Goal: Transaction & Acquisition: Purchase product/service

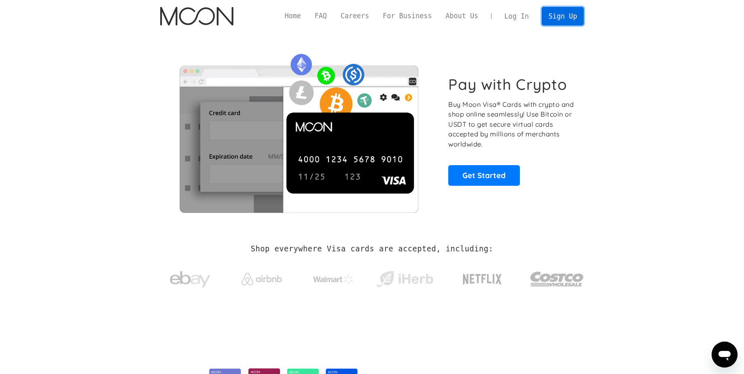
click at [551, 19] on link "Sign Up" at bounding box center [563, 16] width 42 height 18
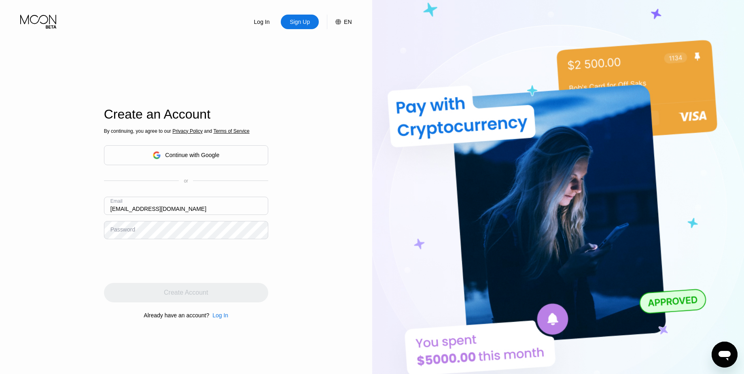
type input "[EMAIL_ADDRESS][DOMAIN_NAME]"
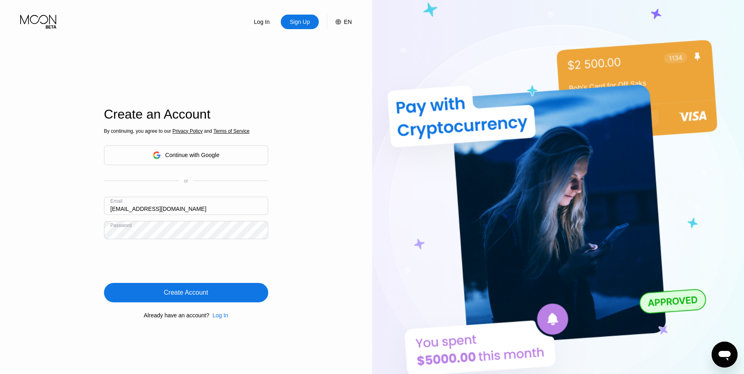
click at [195, 293] on div "Create Account" at bounding box center [186, 293] width 44 height 8
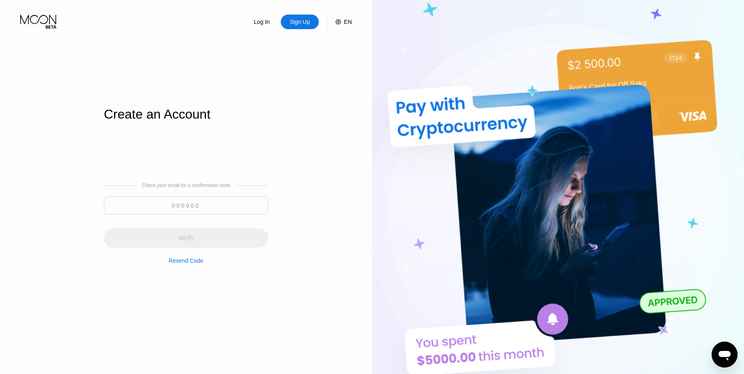
click at [174, 211] on input at bounding box center [186, 205] width 164 height 18
paste input "936126"
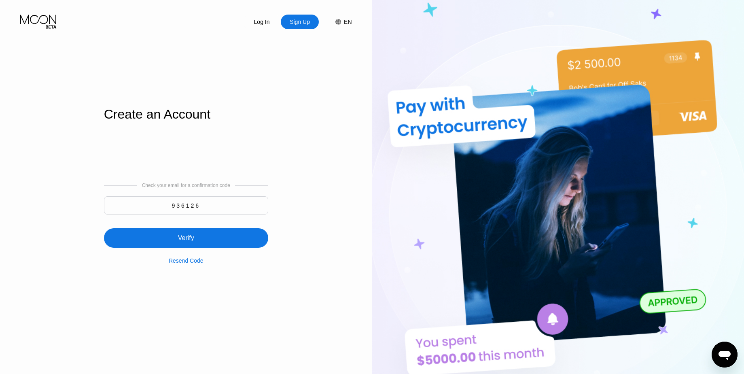
type input "936126"
click at [203, 238] on div "Verify" at bounding box center [186, 237] width 164 height 19
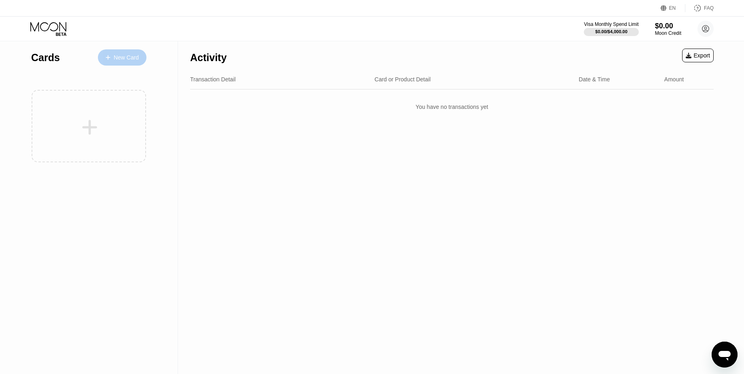
click at [129, 62] on div "New Card" at bounding box center [122, 57] width 49 height 16
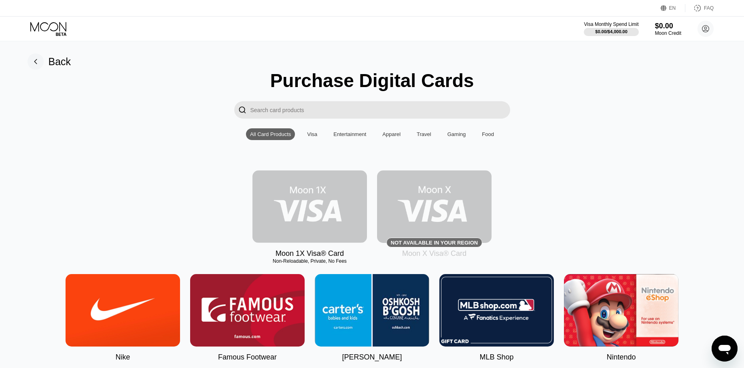
click at [305, 201] on img at bounding box center [309, 206] width 115 height 72
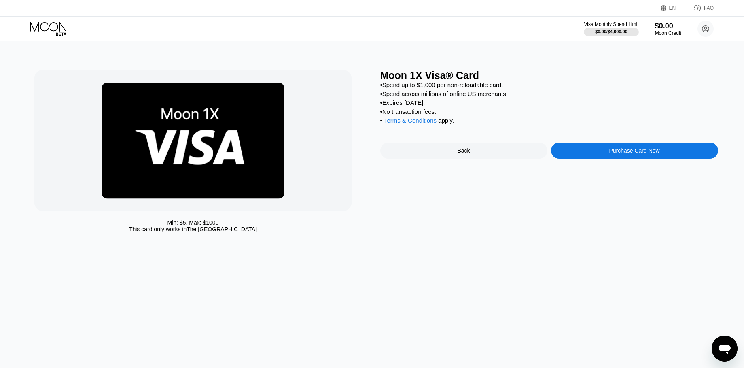
click at [631, 145] on div "Purchase Card Now" at bounding box center [634, 150] width 167 height 16
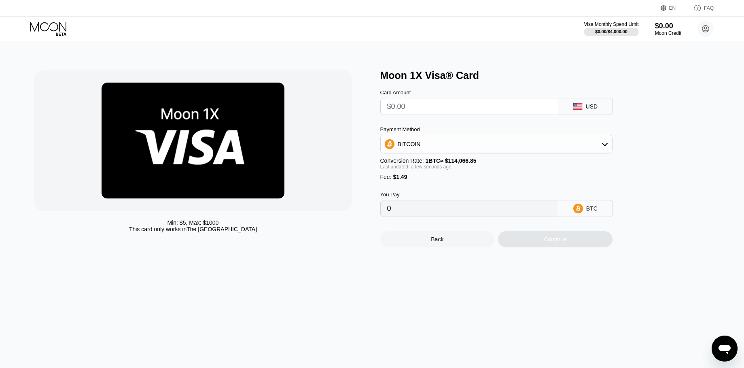
click at [426, 110] on input "text" at bounding box center [469, 106] width 164 height 16
type input "$1"
type input "0.00002183"
drag, startPoint x: 425, startPoint y: 106, endPoint x: 332, endPoint y: 104, distance: 93.1
click at [328, 104] on div "Min: $ 5 , Max: $ 1000 This card only works in The United States Moon 1X Visa® …" at bounding box center [372, 159] width 676 height 178
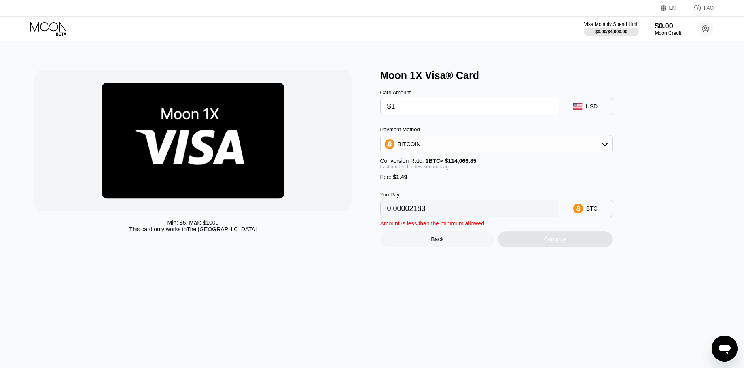
type input "$2"
type input "0.00003060"
drag, startPoint x: 423, startPoint y: 101, endPoint x: 354, endPoint y: 102, distance: 68.4
click at [307, 101] on div "Min: $ 5 , Max: $ 1000 This card only works in The United States Moon 1X Visa® …" at bounding box center [372, 159] width 676 height 178
drag, startPoint x: 420, startPoint y: 107, endPoint x: 355, endPoint y: 109, distance: 64.8
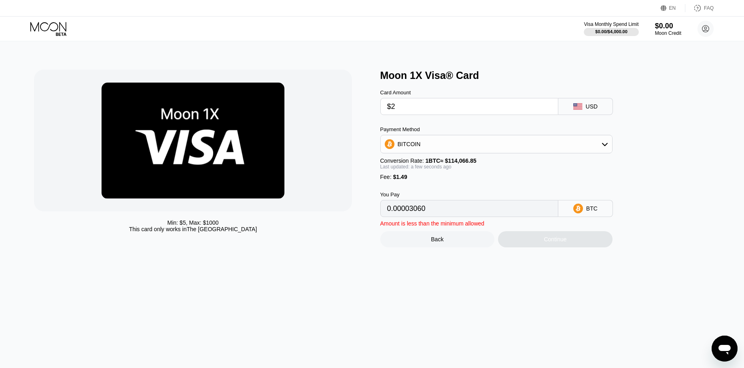
click at [312, 106] on div "Min: $ 5 , Max: $ 1000 This card only works in The United States Moon 1X Visa® …" at bounding box center [372, 159] width 676 height 178
type input "$5"
type input "0.00005690"
drag, startPoint x: 412, startPoint y: 108, endPoint x: 363, endPoint y: 111, distance: 48.6
click at [363, 111] on div "Min: $ 5 , Max: $ 1000 This card only works in The United States Moon 1X Visa® …" at bounding box center [372, 159] width 676 height 178
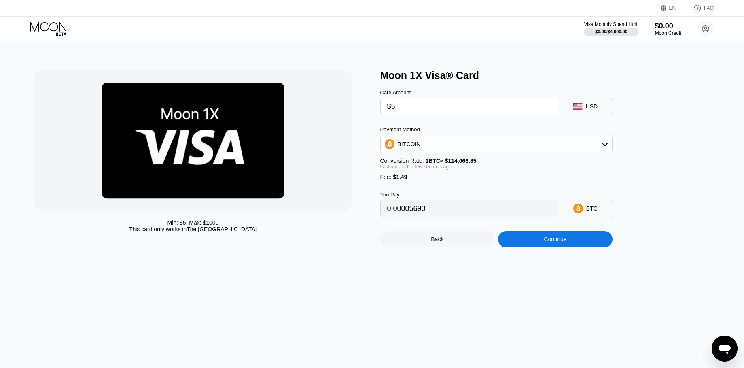
type input "$53"
type input "0.00047771"
drag, startPoint x: 416, startPoint y: 107, endPoint x: 359, endPoint y: 109, distance: 57.5
click at [359, 109] on div "Min: $ 5 , Max: $ 1000 This card only works in The United States Moon 1X Visa® …" at bounding box center [372, 159] width 676 height 178
type input "$3"
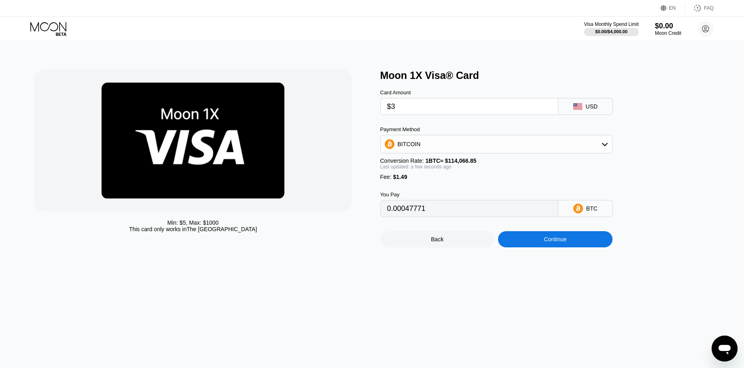
type input "0.00003937"
drag, startPoint x: 408, startPoint y: 106, endPoint x: 354, endPoint y: 106, distance: 54.6
click at [354, 106] on div "Min: $ 5 , Max: $ 1000 This card only works in The United States Moon 1X Visa® …" at bounding box center [372, 159] width 676 height 178
type input "$4"
type input "0.00004813"
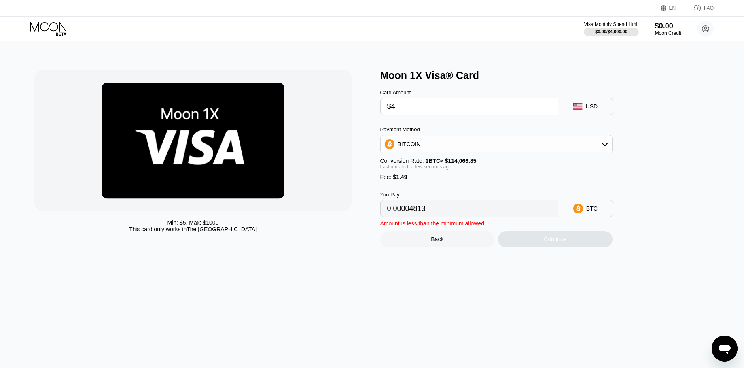
drag, startPoint x: 414, startPoint y: 108, endPoint x: 355, endPoint y: 115, distance: 59.8
click at [323, 108] on div "Min: $ 5 , Max: $ 1000 This card only works in The United States Moon 1X Visa® …" at bounding box center [372, 159] width 676 height 178
type input "$5"
type input "0.00005690"
type input "$5"
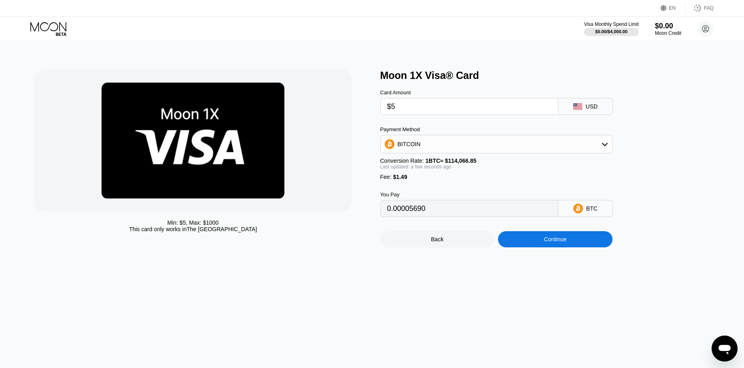
click at [347, 134] on div at bounding box center [193, 141] width 318 height 142
click at [557, 242] on div "Continue" at bounding box center [555, 239] width 23 height 6
click at [570, 239] on div "Continue" at bounding box center [555, 239] width 115 height 16
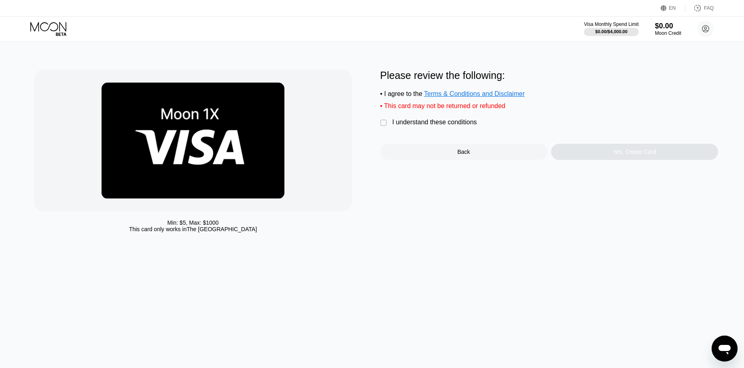
click at [469, 123] on div "I understand these conditions" at bounding box center [434, 122] width 85 height 7
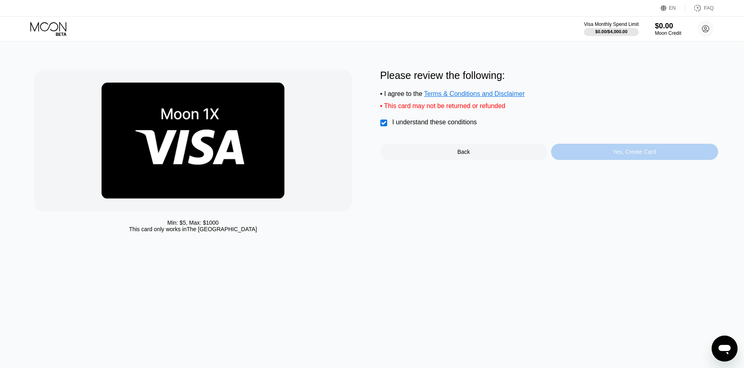
click at [606, 147] on div "Yes, Create Card" at bounding box center [634, 152] width 167 height 16
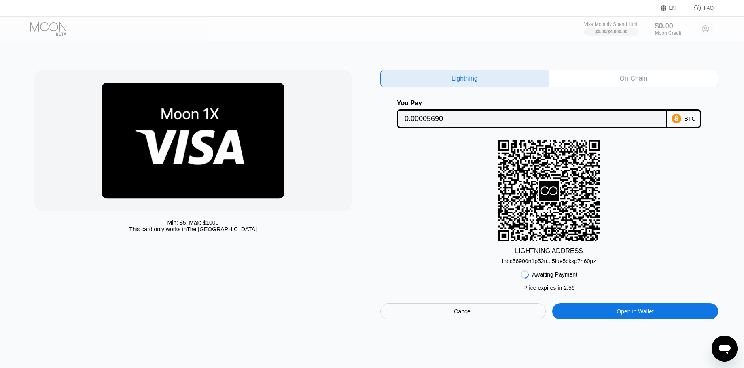
drag, startPoint x: 629, startPoint y: 162, endPoint x: 452, endPoint y: 165, distance: 176.9
click at [452, 165] on div "LIGHTNING ADDRESS lnbc56900n1p52n...5lue5cksp7h60pz" at bounding box center [549, 202] width 338 height 124
click at [510, 313] on div "Cancel" at bounding box center [462, 311] width 165 height 16
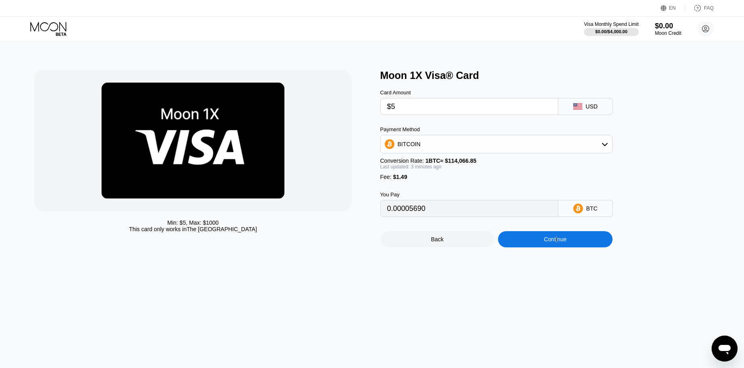
type input "0.00005689"
